Goal: Information Seeking & Learning: Check status

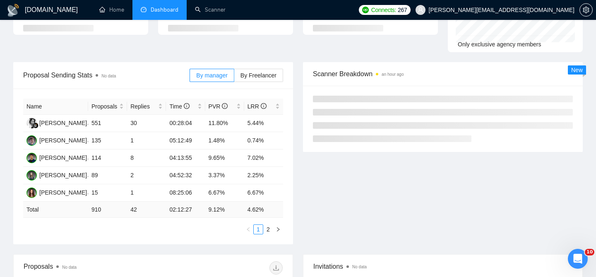
click at [261, 62] on div "By manager By Freelancer" at bounding box center [235, 75] width 93 height 26
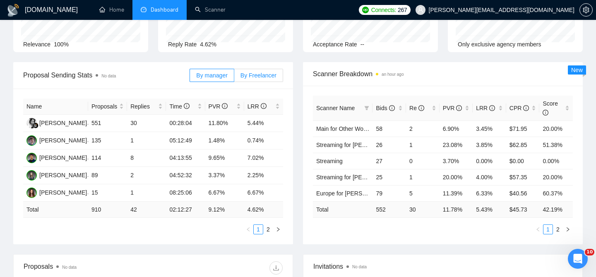
click at [257, 72] on span "By Freelancer" at bounding box center [258, 75] width 36 height 7
click at [234, 77] on input "By Freelancer" at bounding box center [234, 77] width 0 height 0
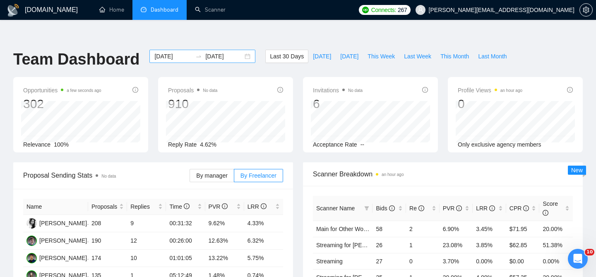
click at [244, 50] on div "[DATE] [DATE]" at bounding box center [202, 56] width 106 height 13
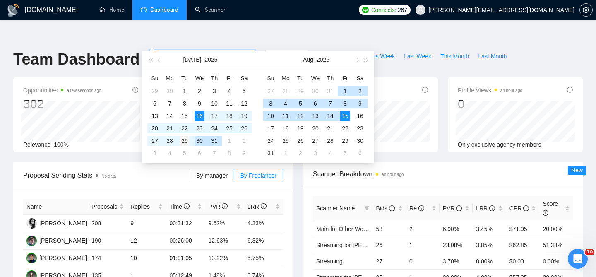
type input "[DATE]"
click at [187, 141] on div "29" at bounding box center [185, 141] width 10 height 10
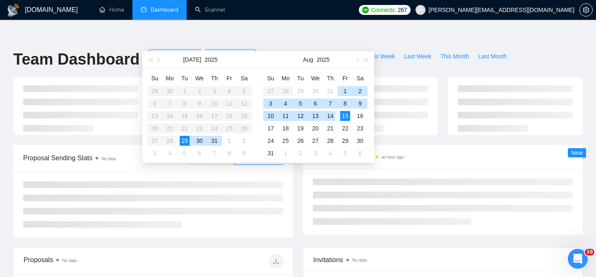
type input "[DATE]"
click at [342, 115] on div "15" at bounding box center [345, 116] width 10 height 10
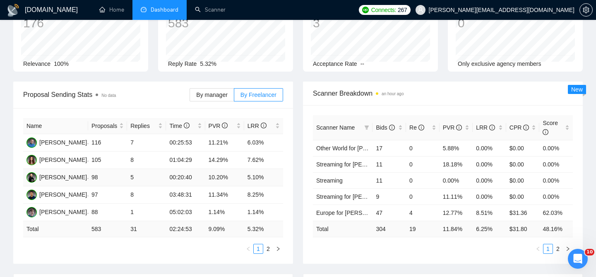
scroll to position [68, 0]
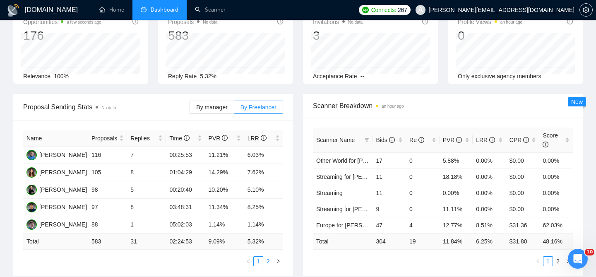
click at [270, 256] on link "2" at bounding box center [267, 260] width 9 height 9
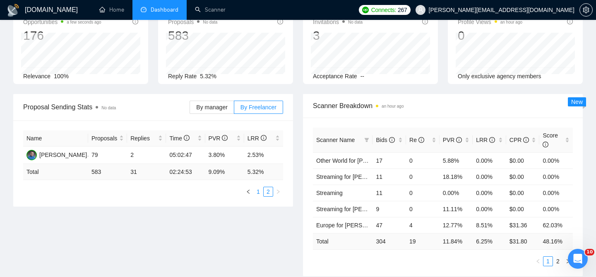
click at [256, 187] on link "1" at bounding box center [258, 191] width 9 height 9
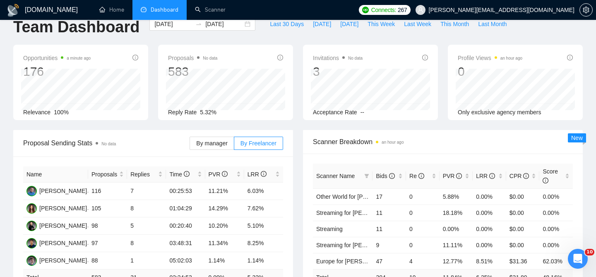
scroll to position [31, 0]
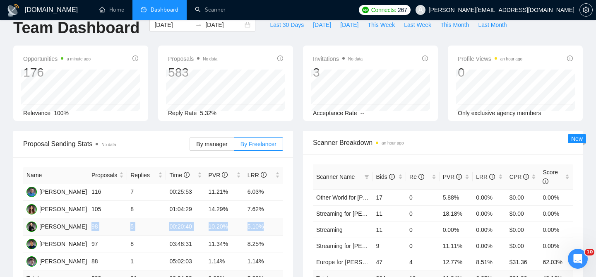
drag, startPoint x: 89, startPoint y: 209, endPoint x: 271, endPoint y: 211, distance: 181.2
click at [271, 218] on tr "[PERSON_NAME] 98 5 00:20:40 10.20% 5.10%" at bounding box center [153, 226] width 260 height 17
click at [250, 218] on td "5.10%" at bounding box center [263, 226] width 39 height 17
drag, startPoint x: 210, startPoint y: 194, endPoint x: 271, endPoint y: 194, distance: 60.8
click at [271, 201] on tr "[PERSON_NAME] 105 8 01:04:29 14.29% 7.62%" at bounding box center [153, 209] width 260 height 17
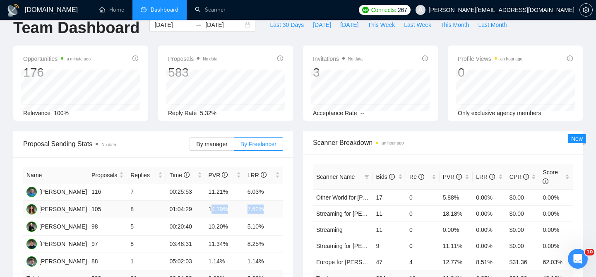
click at [271, 201] on td "7.62%" at bounding box center [263, 209] width 39 height 17
drag, startPoint x: 204, startPoint y: 225, endPoint x: 261, endPoint y: 232, distance: 57.5
click at [261, 235] on tr "[PERSON_NAME] 97 8 03:48:31 11.34% 8.25%" at bounding box center [153, 243] width 260 height 17
click at [267, 235] on td "8.25%" at bounding box center [263, 243] width 39 height 17
drag, startPoint x: 208, startPoint y: 228, endPoint x: 279, endPoint y: 230, distance: 70.7
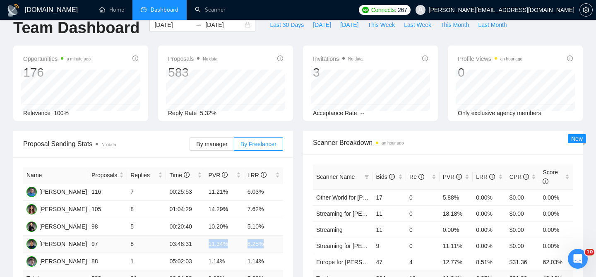
click at [279, 235] on tr "[PERSON_NAME] 97 8 03:48:31 11.34% 8.25%" at bounding box center [153, 243] width 260 height 17
click at [279, 235] on td "8.25%" at bounding box center [263, 243] width 39 height 17
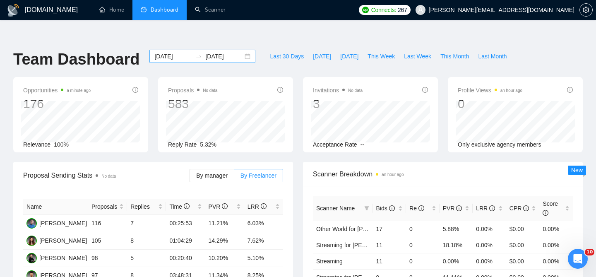
click at [239, 50] on div "[DATE] [DATE]" at bounding box center [202, 56] width 106 height 13
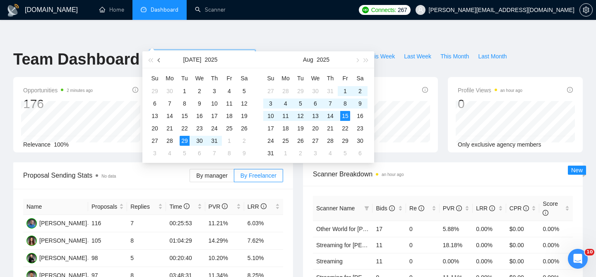
click at [160, 62] on button "button" at bounding box center [159, 59] width 9 height 17
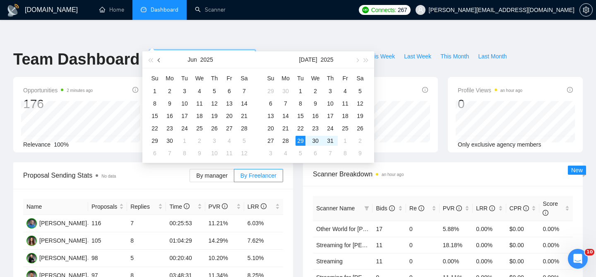
click at [160, 60] on span "button" at bounding box center [160, 60] width 4 height 4
type input "[DATE]"
click at [268, 91] on div "1" at bounding box center [271, 91] width 10 height 10
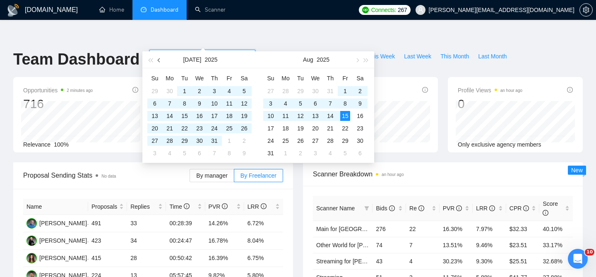
click at [156, 60] on button "button" at bounding box center [159, 59] width 9 height 17
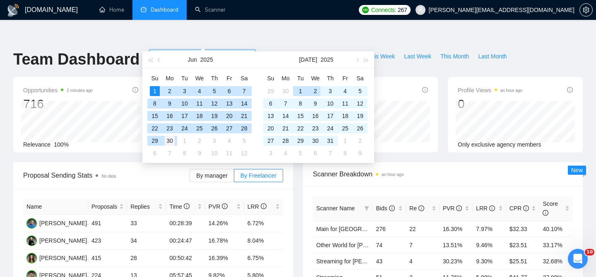
type input "[DATE]"
click at [170, 141] on div "30" at bounding box center [170, 141] width 10 height 10
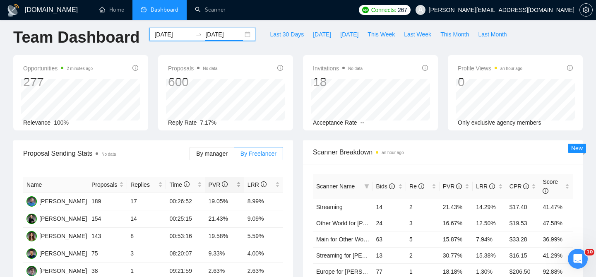
scroll to position [29, 0]
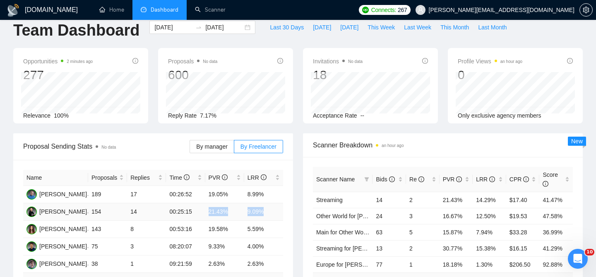
drag, startPoint x: 207, startPoint y: 194, endPoint x: 282, endPoint y: 194, distance: 74.9
click at [281, 203] on tr "[PERSON_NAME] 154 14 00:25:15 21.43% 9.09%" at bounding box center [153, 211] width 260 height 17
drag, startPoint x: 209, startPoint y: 212, endPoint x: 232, endPoint y: 214, distance: 22.8
click at [231, 220] on td "19.58%" at bounding box center [224, 228] width 39 height 17
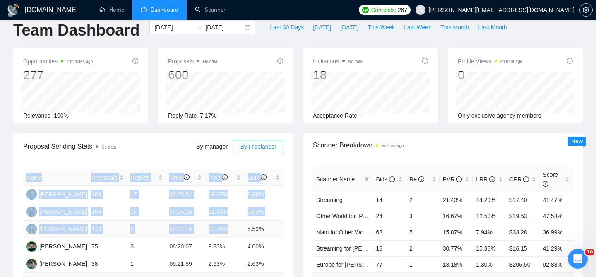
drag, startPoint x: 247, startPoint y: 210, endPoint x: 306, endPoint y: 213, distance: 58.4
click at [299, 213] on div "Proposal Sending Stats No data By manager By Freelancer Name Proposals Replies …" at bounding box center [297, 229] width 579 height 192
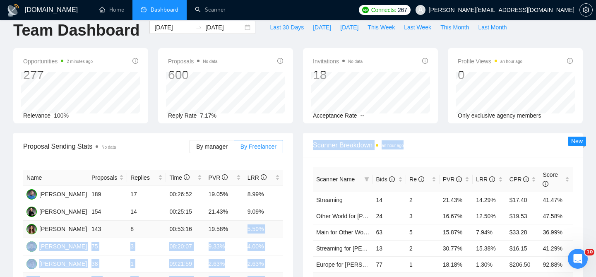
click at [271, 220] on td "5.59%" at bounding box center [263, 228] width 39 height 17
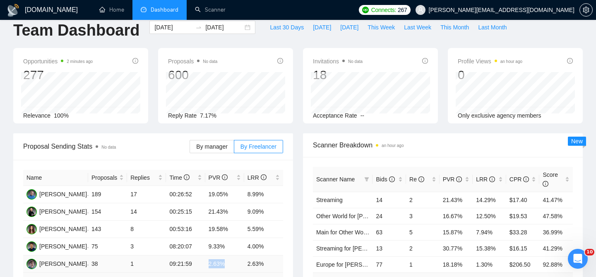
drag, startPoint x: 207, startPoint y: 245, endPoint x: 249, endPoint y: 251, distance: 42.2
click at [239, 255] on td "2.63%" at bounding box center [224, 263] width 39 height 17
click at [207, 238] on td "9.33%" at bounding box center [224, 246] width 39 height 17
drag, startPoint x: 207, startPoint y: 228, endPoint x: 261, endPoint y: 219, distance: 55.4
click at [257, 219] on tbody "[PERSON_NAME] 189 17 00:26:52 19.05% 8.99% [PERSON_NAME] 154 14 00:25:15 21.43%…" at bounding box center [153, 229] width 260 height 87
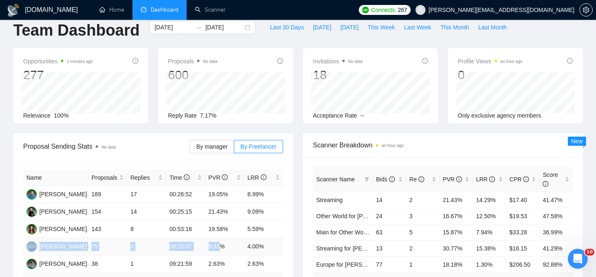
click at [261, 238] on td "4.00%" at bounding box center [263, 246] width 39 height 17
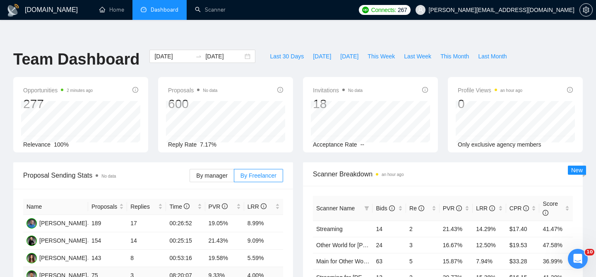
scroll to position [18, 0]
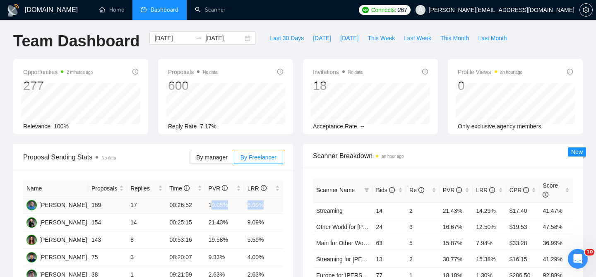
drag, startPoint x: 211, startPoint y: 188, endPoint x: 286, endPoint y: 197, distance: 75.0
click at [270, 196] on tr "[PERSON_NAME] 189 17 00:26:52 19.05% 8.99%" at bounding box center [153, 204] width 260 height 17
click at [286, 197] on div "Name Proposals Replies Time PVR LRR [PERSON_NAME] 189 17 00:26:52 19.05% 8.99% …" at bounding box center [153, 248] width 280 height 156
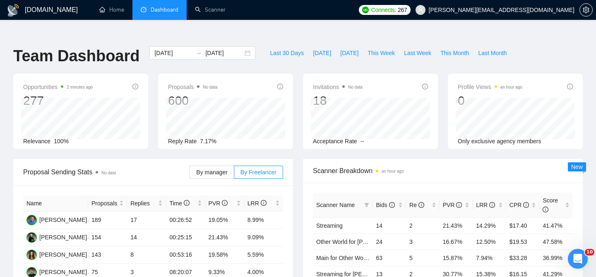
scroll to position [0, 0]
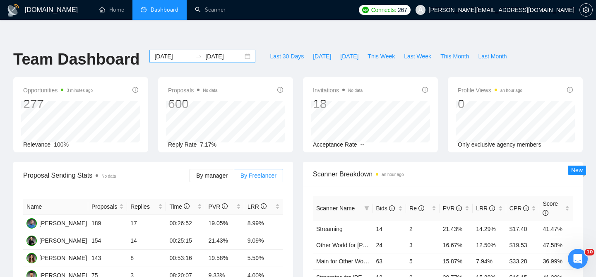
click at [240, 50] on div "[DATE] [DATE]" at bounding box center [202, 56] width 106 height 13
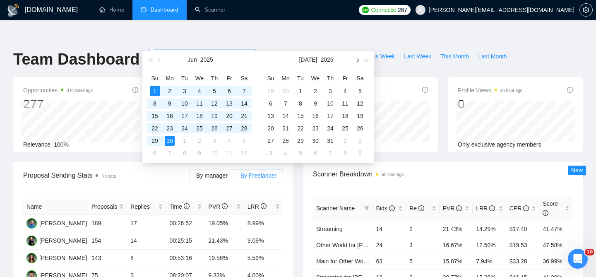
click at [357, 62] on button "button" at bounding box center [356, 59] width 9 height 17
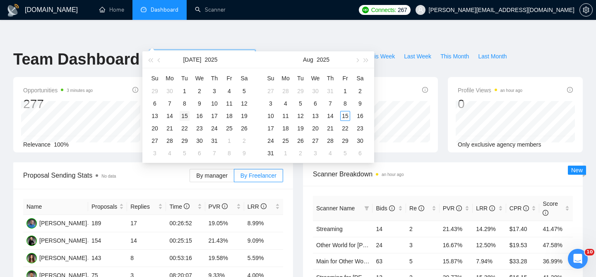
type input "[DATE]"
click at [187, 112] on div "15" at bounding box center [185, 116] width 10 height 10
type input "[DATE]"
click at [359, 60] on button "button" at bounding box center [356, 59] width 9 height 17
type input "[DATE]"
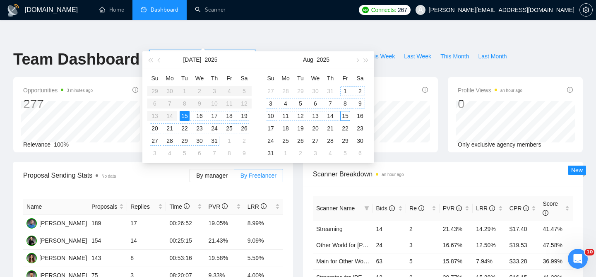
click at [345, 112] on div "15" at bounding box center [345, 116] width 10 height 10
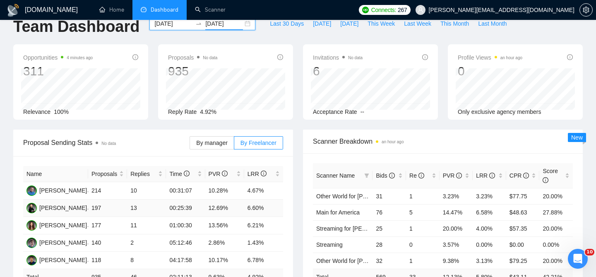
scroll to position [32, 0]
drag, startPoint x: 92, startPoint y: 192, endPoint x: 151, endPoint y: 196, distance: 59.3
click at [151, 200] on tr "[PERSON_NAME] 197 13 00:25:39 12.69% 6.60%" at bounding box center [153, 208] width 260 height 17
click at [205, 200] on td "12.69%" at bounding box center [224, 208] width 39 height 17
drag, startPoint x: 210, startPoint y: 177, endPoint x: 259, endPoint y: 179, distance: 48.4
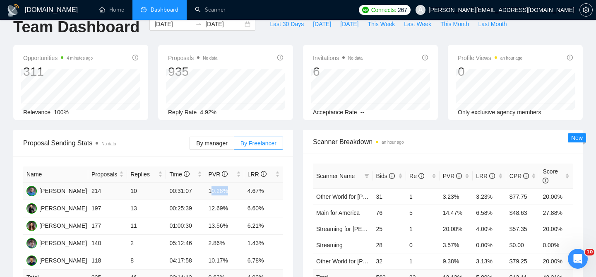
click at [258, 182] on tr "[PERSON_NAME] 214 10 00:31:07 10.28% 4.67%" at bounding box center [153, 190] width 260 height 17
drag, startPoint x: 212, startPoint y: 208, endPoint x: 300, endPoint y: 212, distance: 87.8
click at [300, 212] on div "Proposal Sending Stats No data By manager By Freelancer Name Proposals Replies …" at bounding box center [297, 226] width 579 height 192
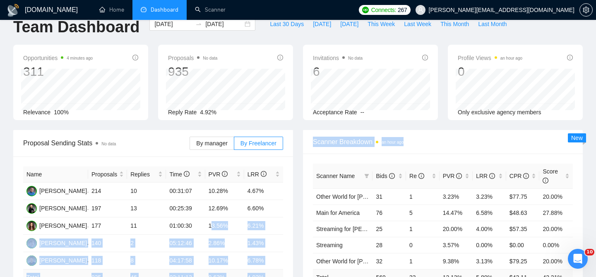
click at [283, 207] on div "Name Proposals Replies Time PVR LRR [PERSON_NAME] 214 10 00:31:07 10.28% 4.67% …" at bounding box center [153, 234] width 280 height 156
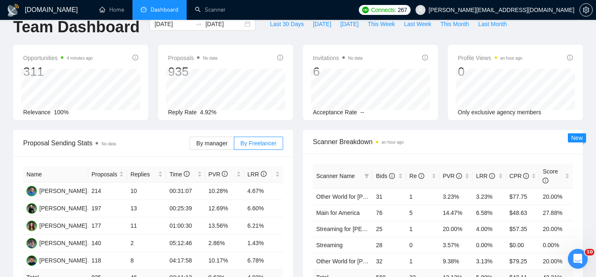
scroll to position [0, 0]
